Goal: Task Accomplishment & Management: Manage account settings

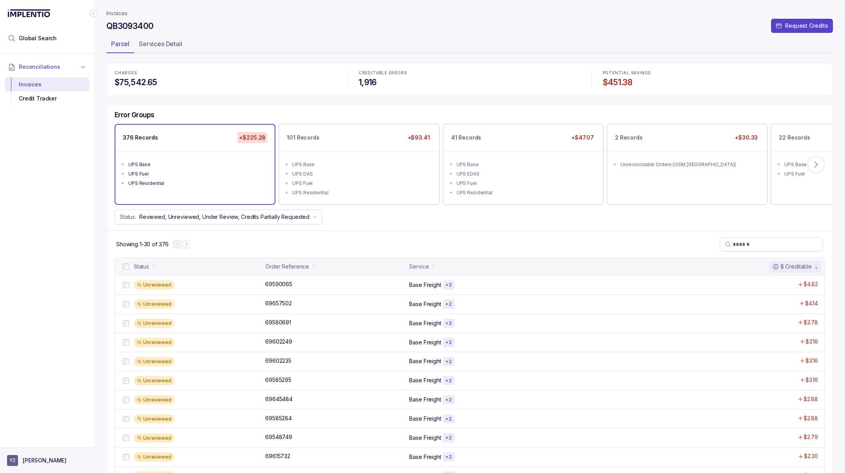
click at [48, 462] on p "[PERSON_NAME]" at bounding box center [45, 461] width 44 height 8
click at [54, 441] on p "Logout" at bounding box center [52, 444] width 65 height 8
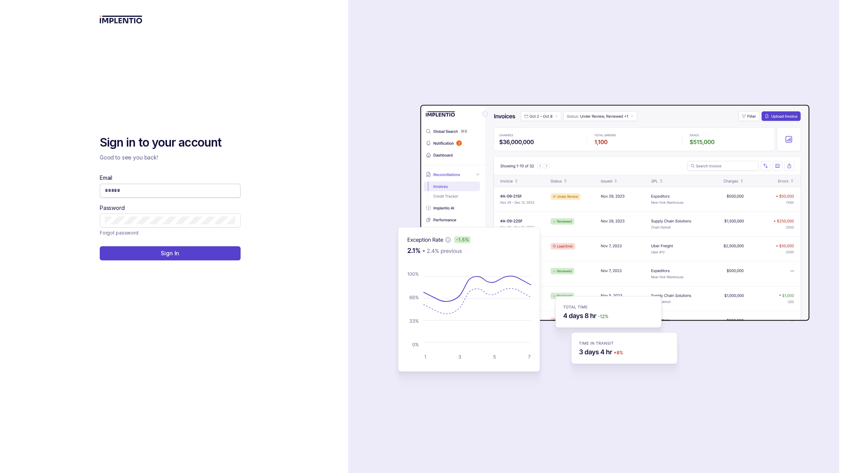
click at [183, 187] on input "Email" at bounding box center [170, 191] width 131 height 8
click at [0, 473] on com-1password-button at bounding box center [0, 473] width 0 height 0
click at [100, 246] on button "Sign In" at bounding box center [170, 253] width 141 height 14
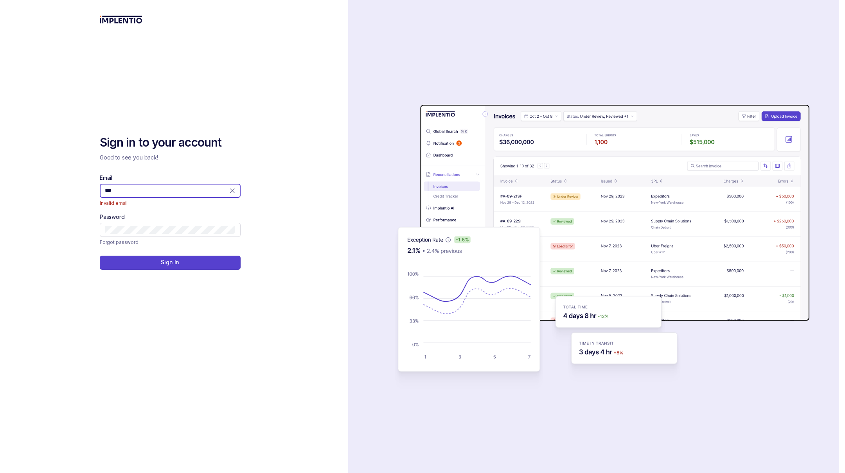
type input "**********"
